Goal: Task Accomplishment & Management: Manage account settings

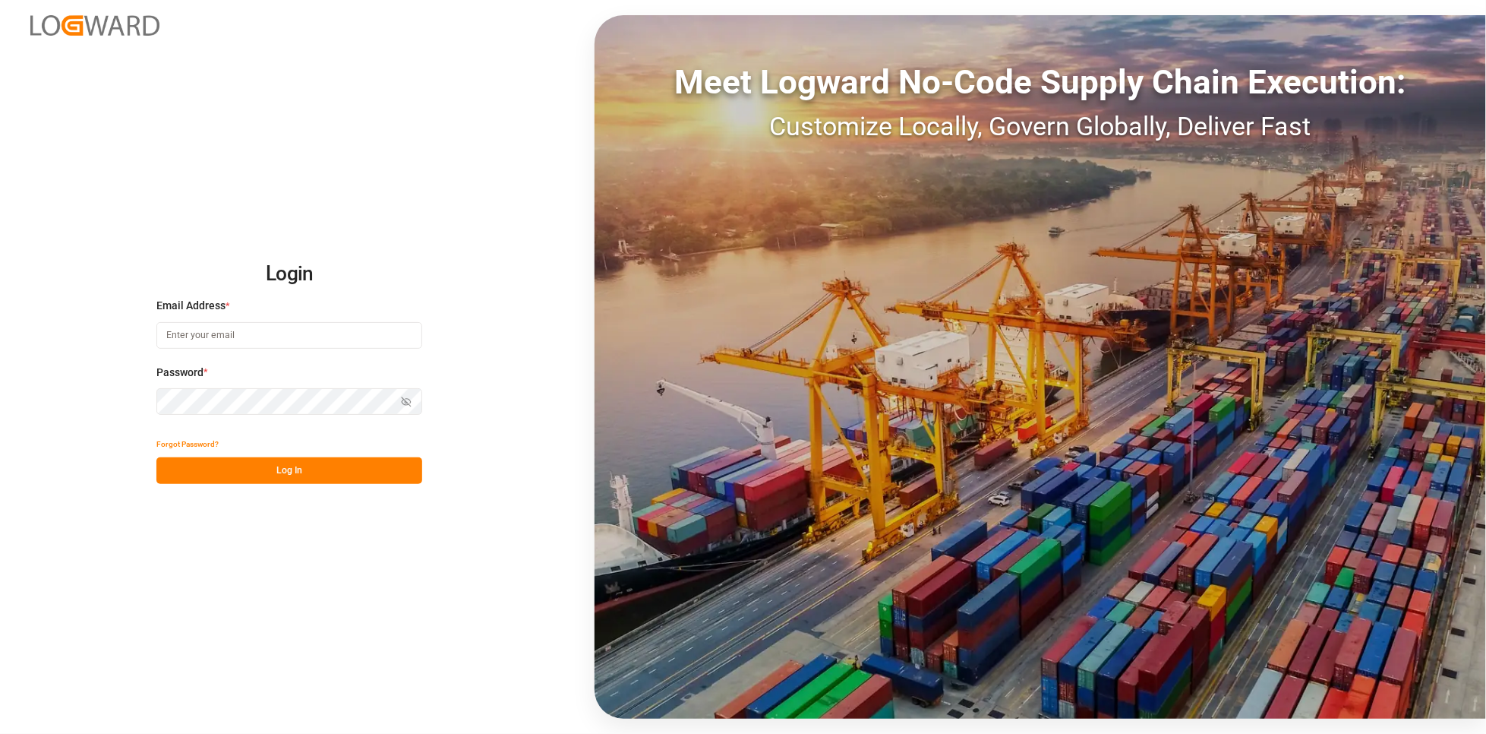
type input "[PERSON_NAME][EMAIL_ADDRESS][PERSON_NAME][DOMAIN_NAME]"
click at [287, 470] on button "Log In" at bounding box center [289, 470] width 266 height 27
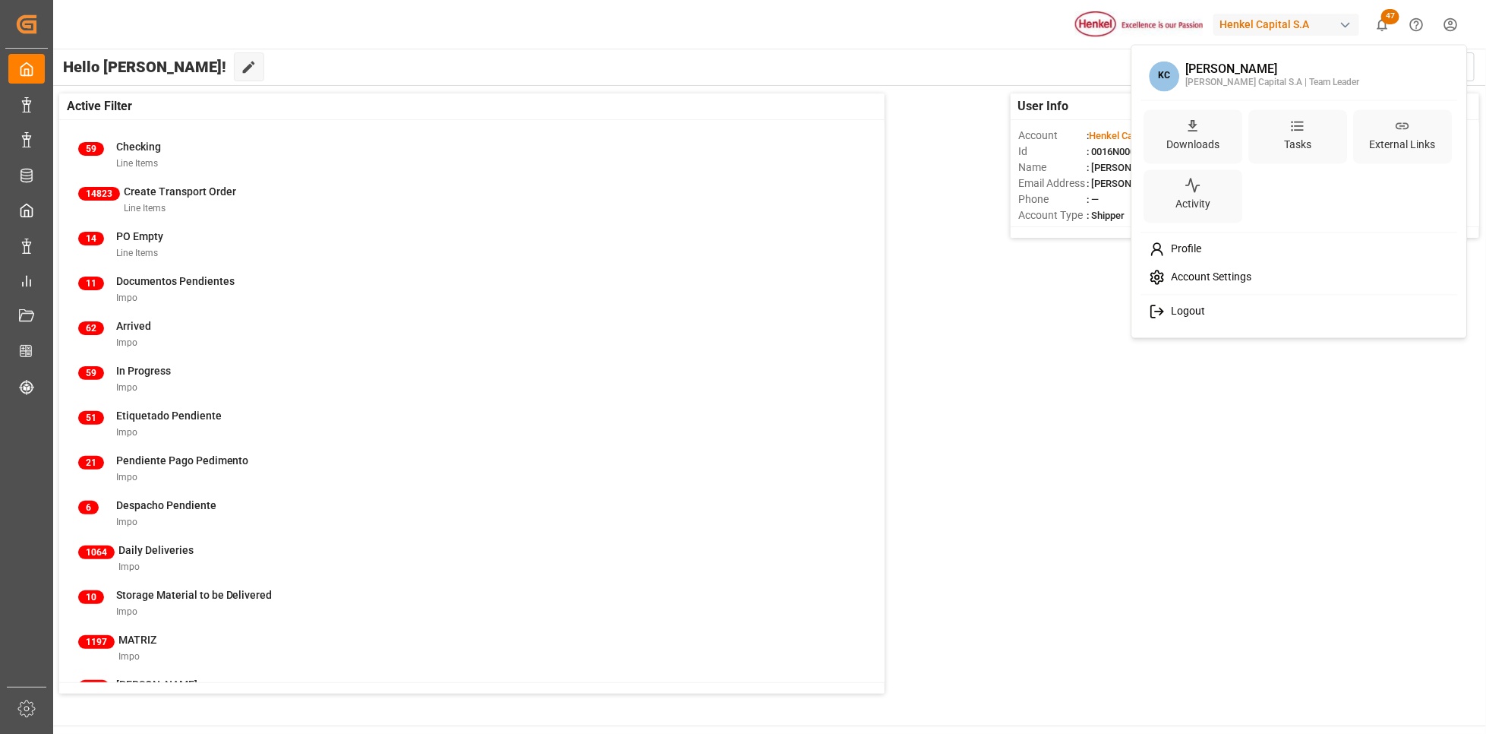
click at [1450, 19] on html "Created by potrace 1.15, written by [PERSON_NAME] [DATE]-[DATE] Created by potr…" at bounding box center [743, 367] width 1486 height 734
click at [1182, 311] on span "Logout" at bounding box center [1185, 312] width 40 height 14
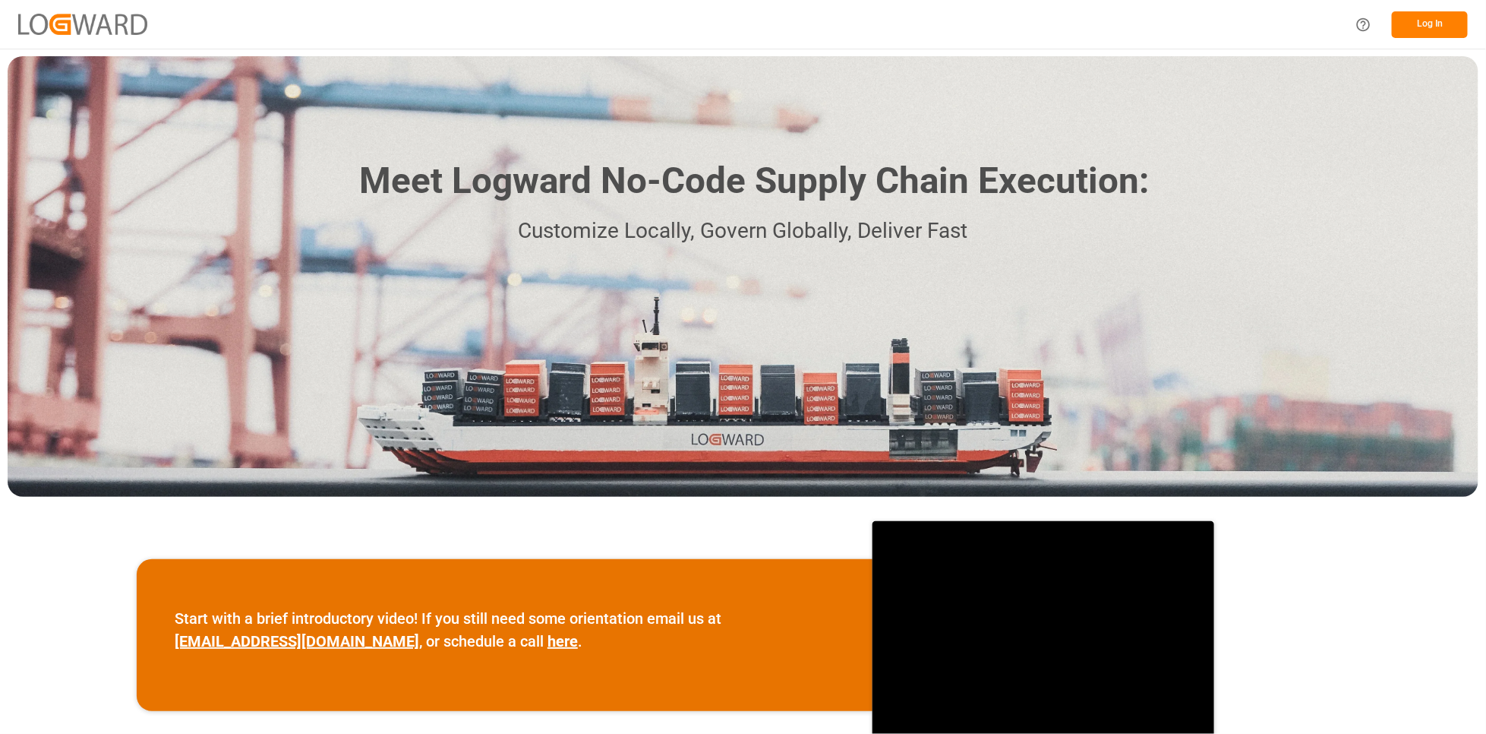
click at [1447, 21] on button "Log In" at bounding box center [1430, 24] width 76 height 27
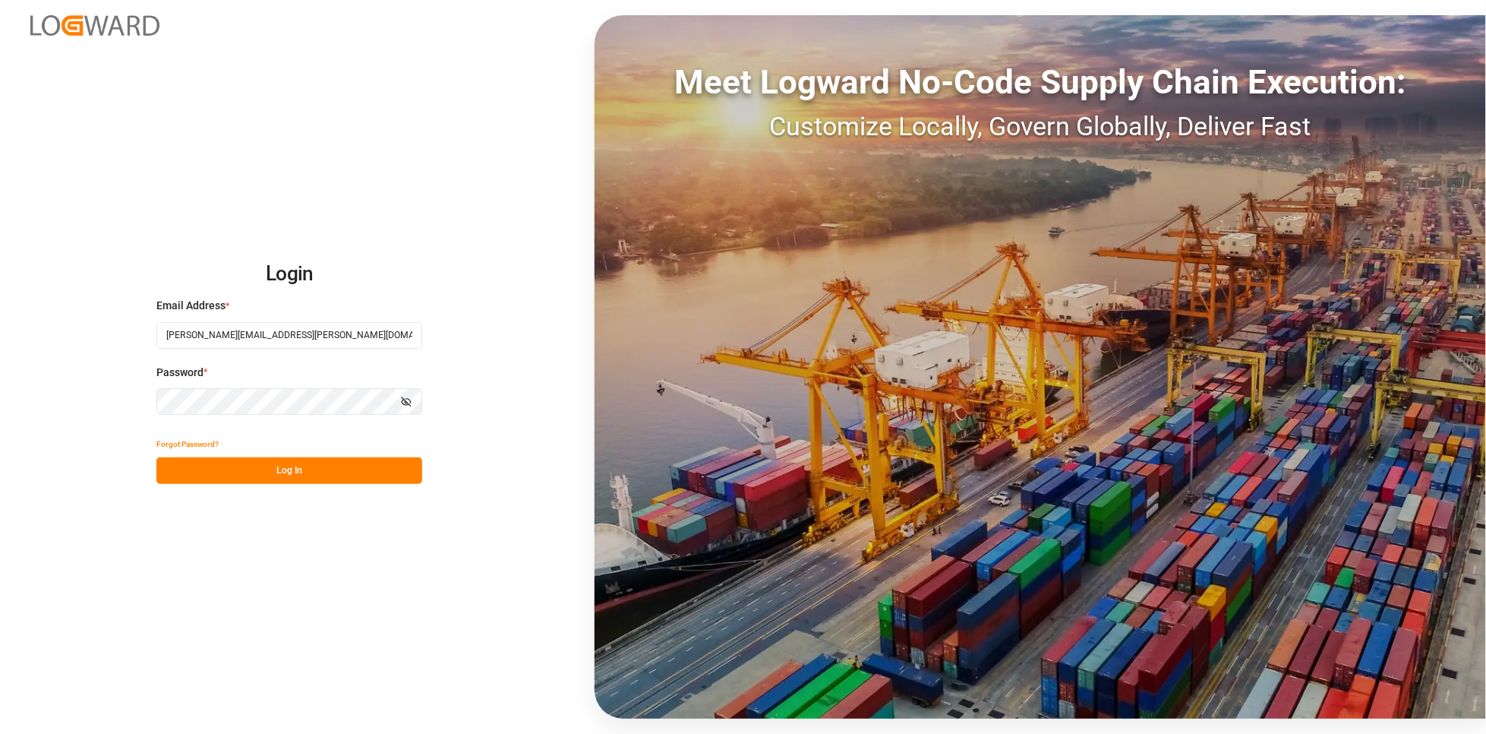
drag, startPoint x: 298, startPoint y: 333, endPoint x: 285, endPoint y: 330, distance: 13.9
click at [285, 330] on input "[PERSON_NAME][EMAIL_ADDRESS][PERSON_NAME][DOMAIN_NAME]" at bounding box center [289, 335] width 266 height 27
click at [304, 331] on input "karla.chavez@leschaco.com" at bounding box center [289, 335] width 266 height 27
drag, startPoint x: 310, startPoint y: 337, endPoint x: 126, endPoint y: 283, distance: 191.7
click at [106, 308] on div "Login Email Address * karla.chavez@leschaco.com Password * Show password Forgot…" at bounding box center [743, 367] width 1486 height 734
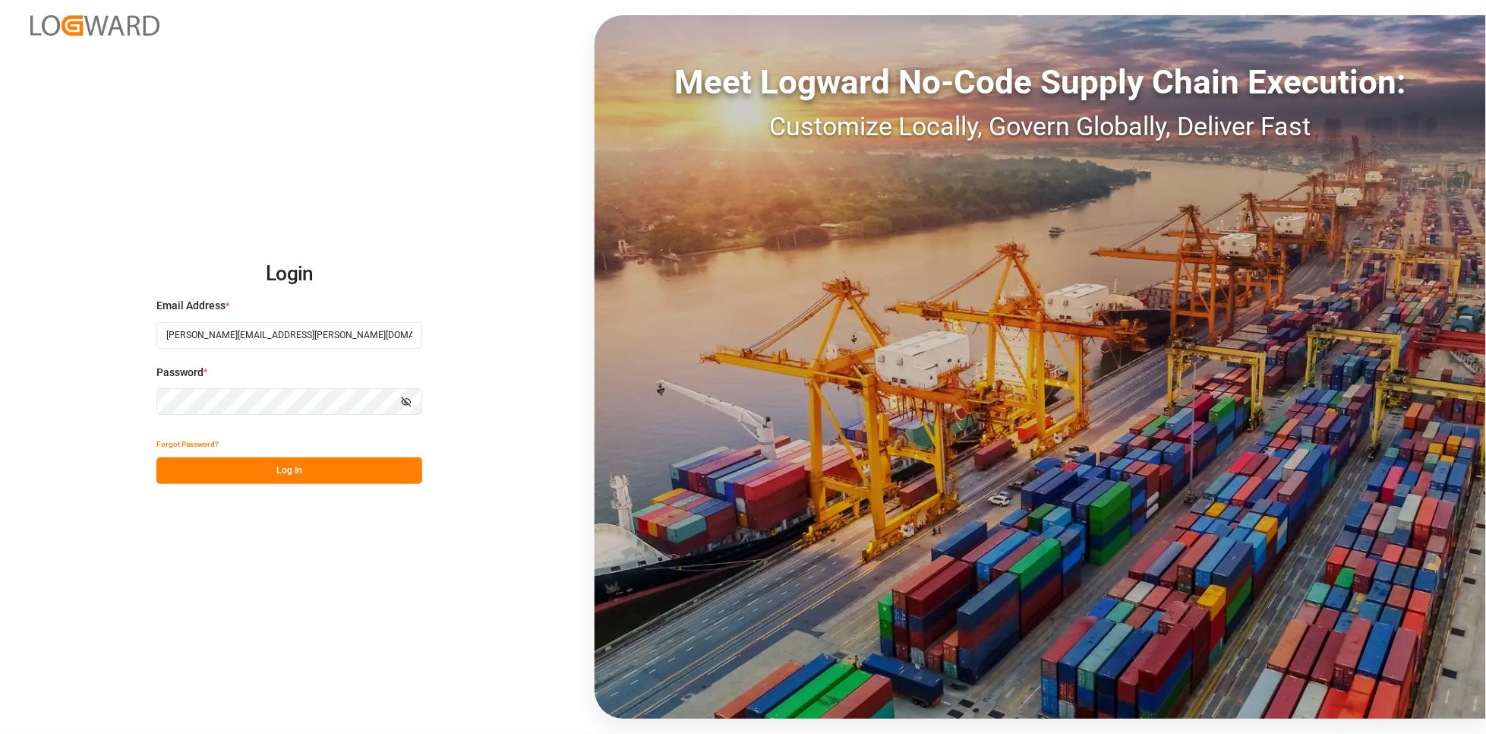
type input "carlos.villar@leschaco.com"
click at [124, 390] on div "Login Email Address * carlos.villar@leschaco.com Password * Show password Forgo…" at bounding box center [743, 367] width 1486 height 734
click at [237, 469] on button "Log In" at bounding box center [289, 470] width 266 height 27
click at [396, 406] on button "Show password" at bounding box center [406, 401] width 32 height 27
click at [545, 109] on div "Login Email Address * carlos.villar@leschaco.com Password * Hide password Forgo…" at bounding box center [743, 367] width 1486 height 734
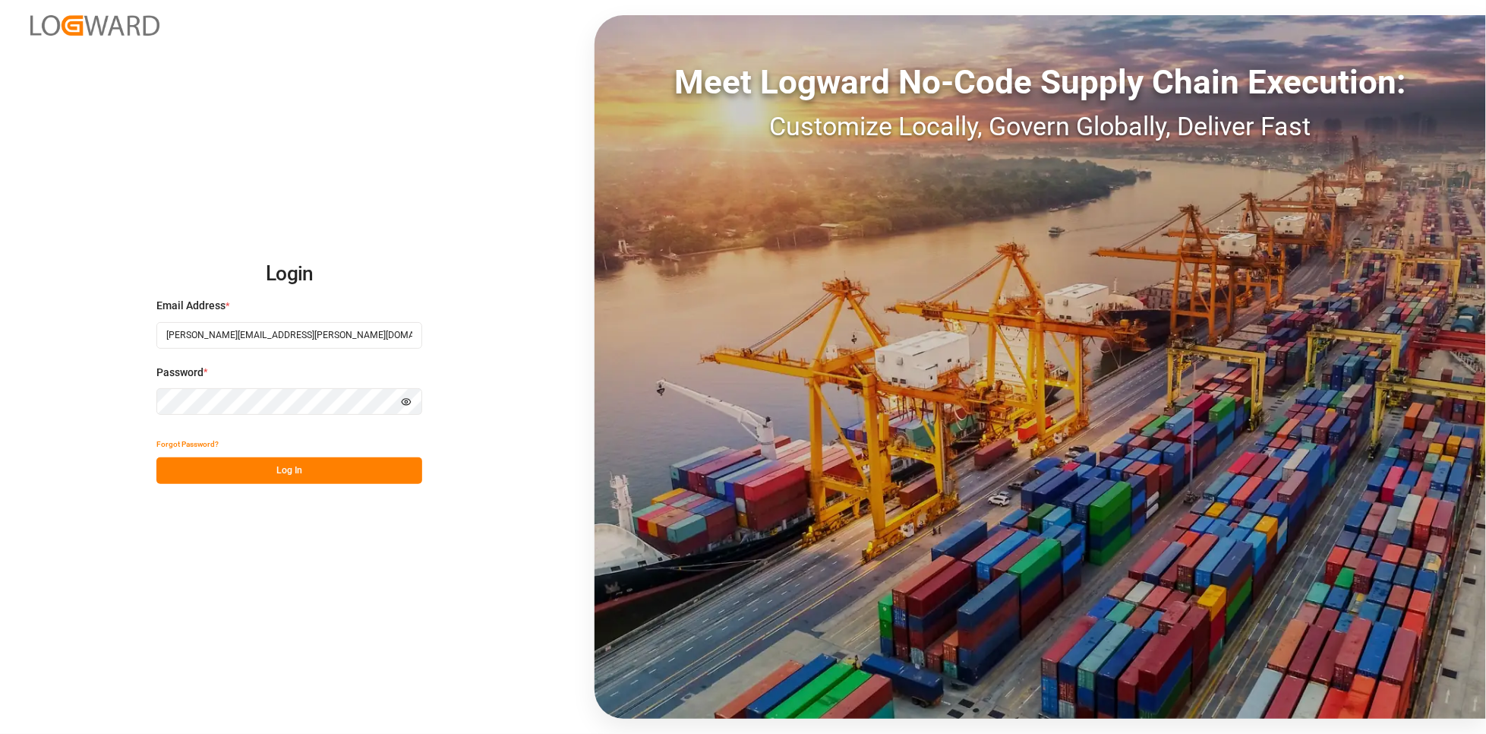
click at [244, 453] on div "Forgot Password?" at bounding box center [289, 444] width 266 height 27
click at [242, 466] on button "Log In" at bounding box center [289, 470] width 266 height 27
